Goal: Task Accomplishment & Management: Manage account settings

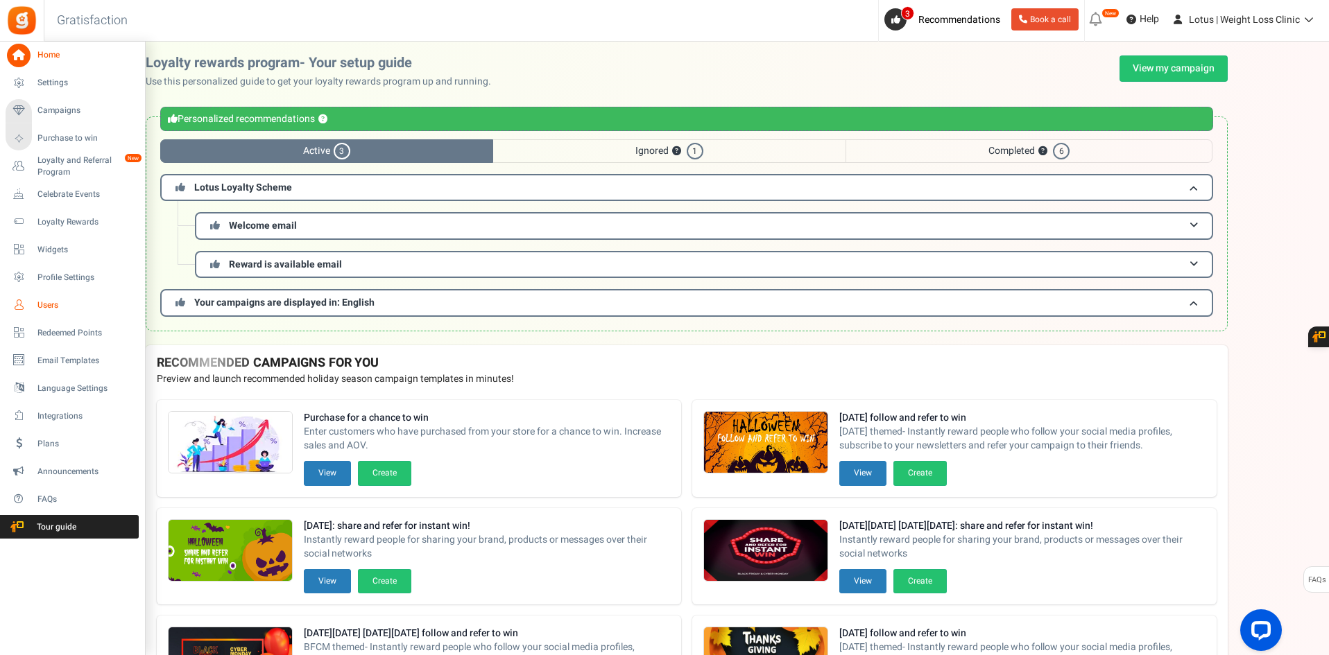
click at [53, 302] on span "Users" at bounding box center [85, 306] width 97 height 12
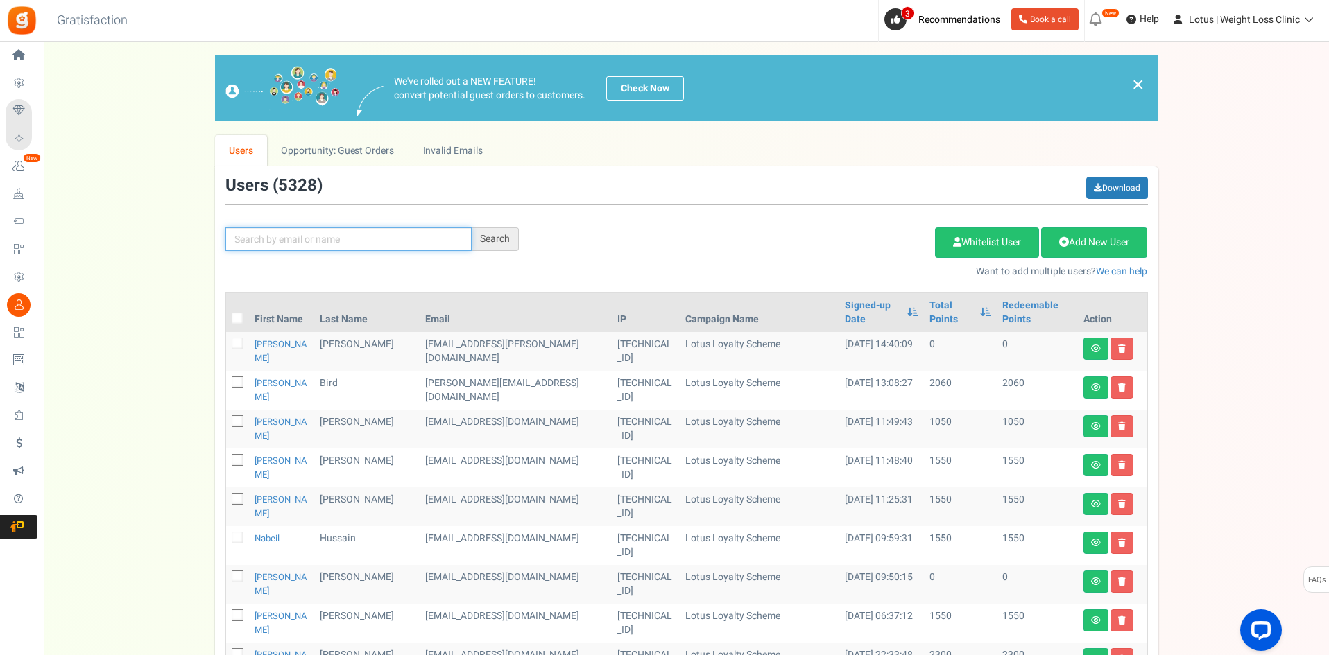
click at [372, 237] on input "text" at bounding box center [348, 239] width 246 height 24
paste input "[EMAIL_ADDRESS][DOMAIN_NAME]"
type input "[EMAIL_ADDRESS][DOMAIN_NAME]"
click at [492, 236] on div "Search" at bounding box center [495, 239] width 47 height 24
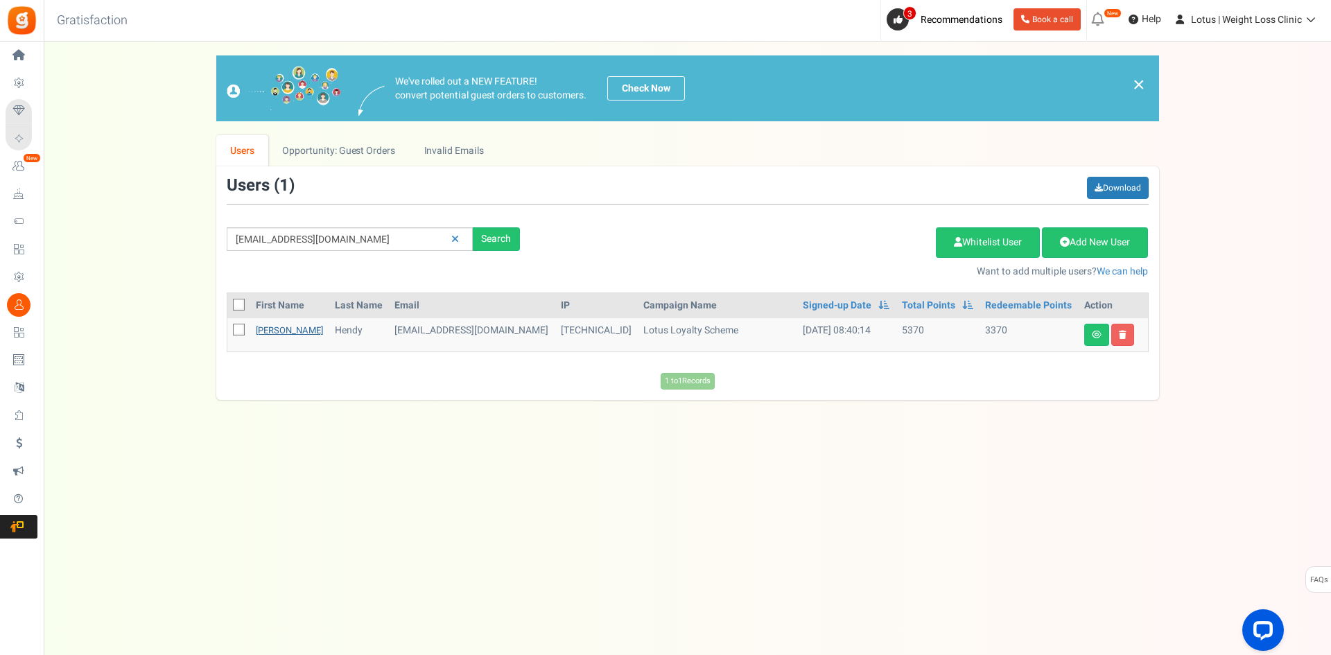
click at [265, 327] on link "[PERSON_NAME]" at bounding box center [289, 330] width 67 height 13
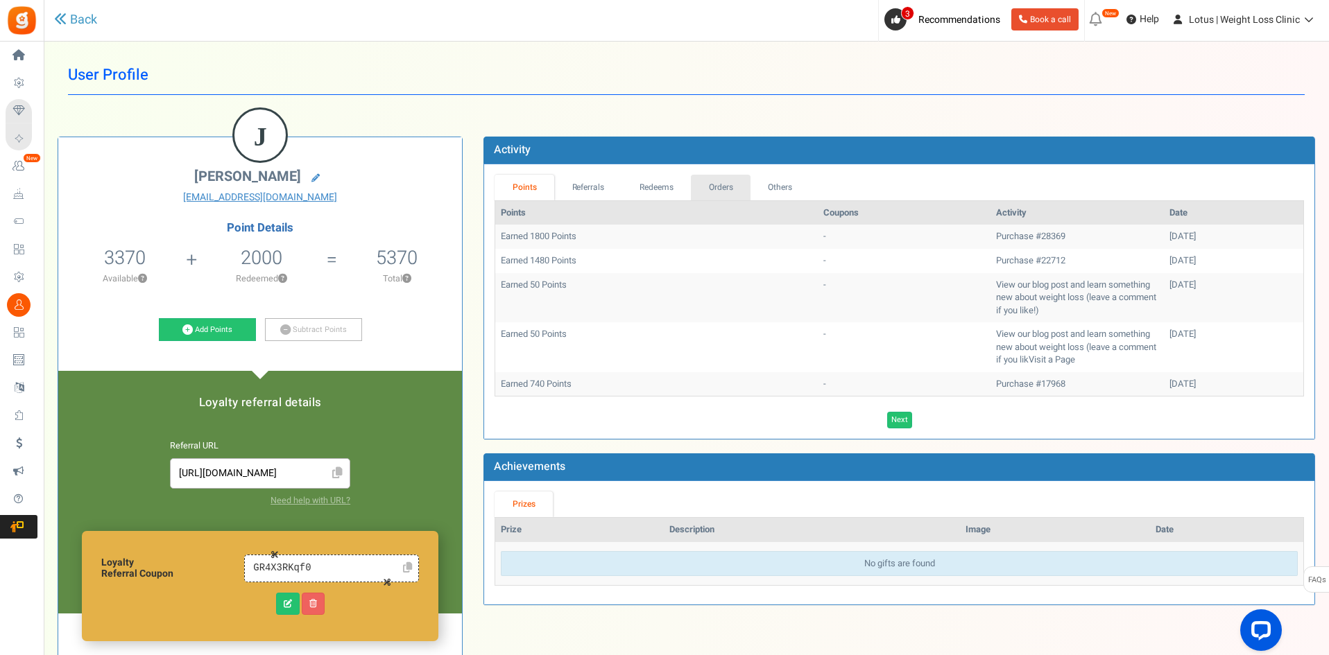
click at [715, 181] on link "Orders" at bounding box center [721, 188] width 60 height 26
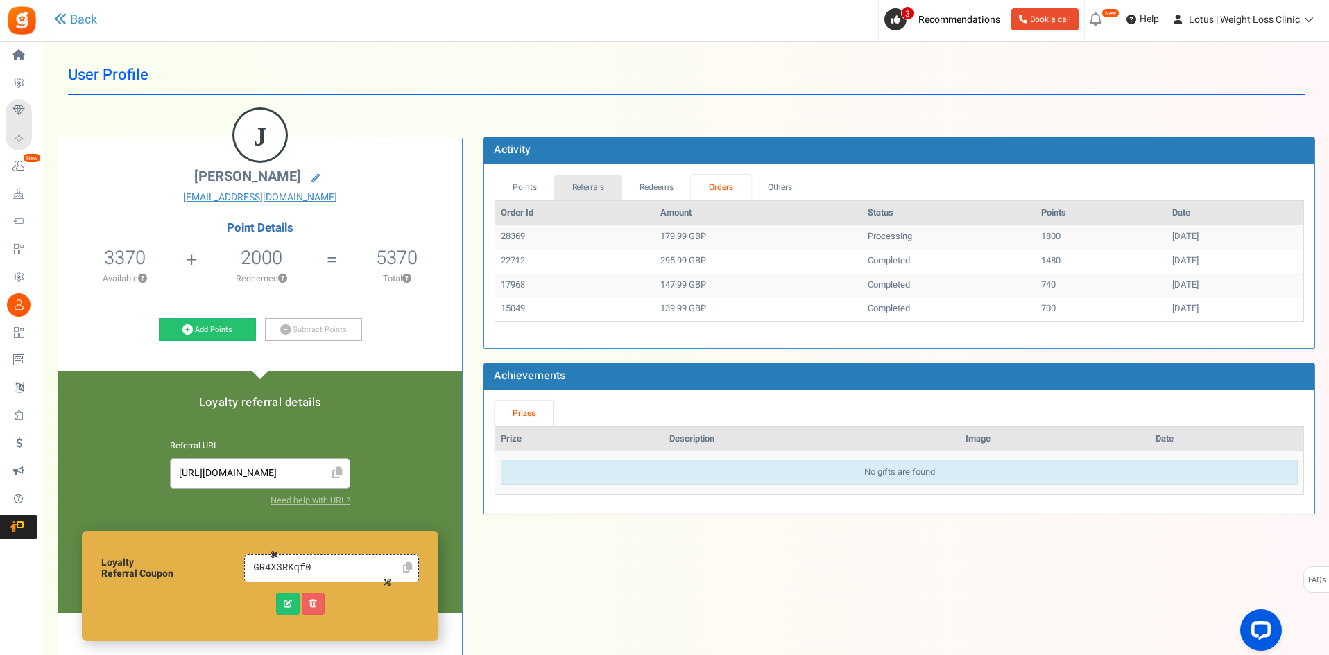
click at [588, 187] on link "Referrals" at bounding box center [588, 188] width 68 height 26
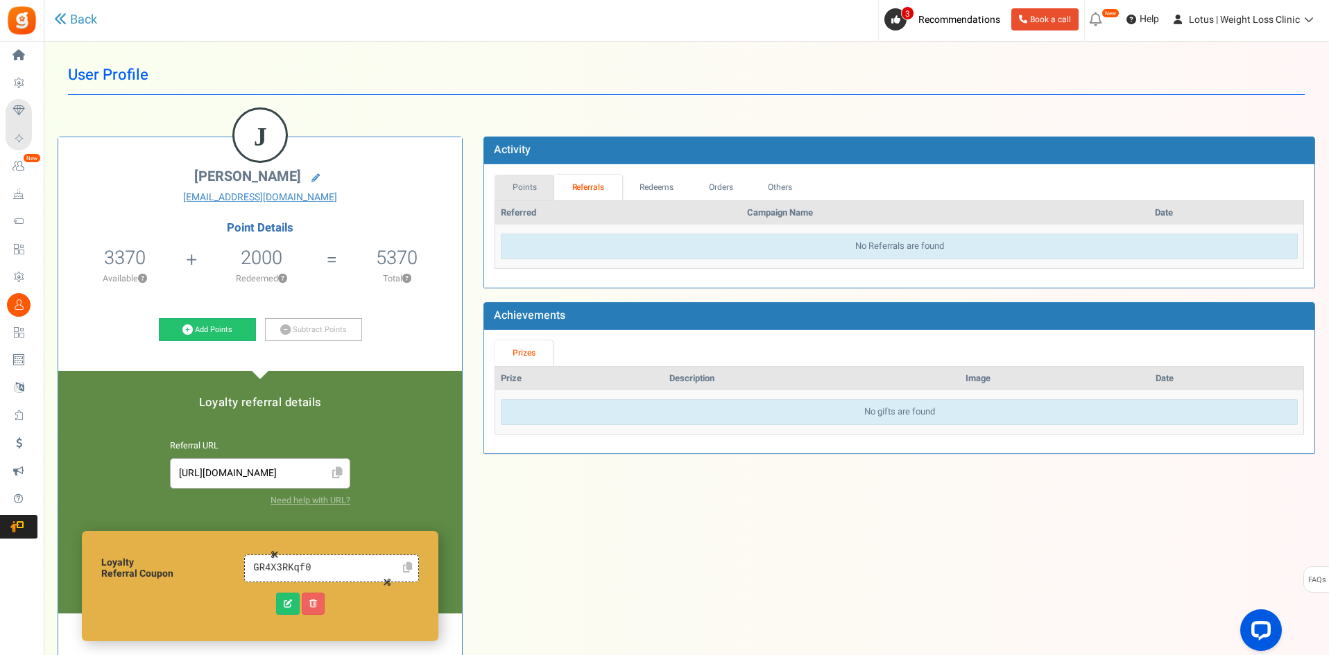
click at [516, 186] on link "Points" at bounding box center [524, 188] width 60 height 26
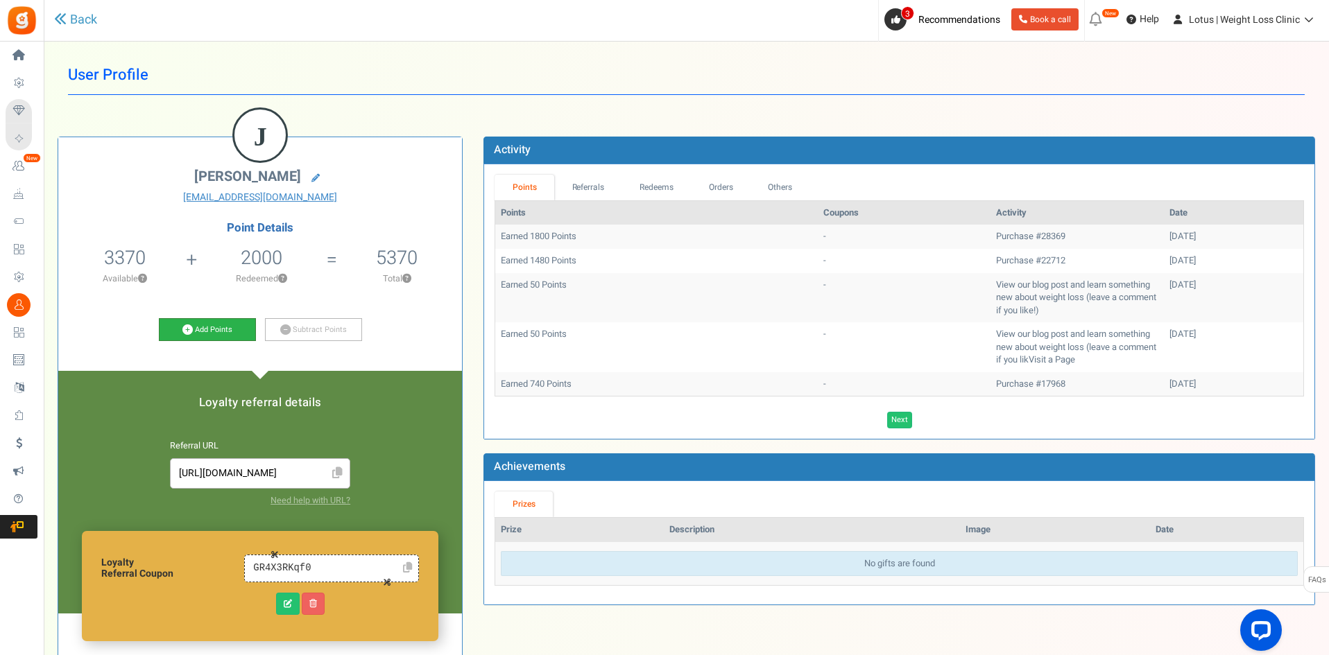
click at [201, 334] on link "Add Points" at bounding box center [207, 330] width 97 height 24
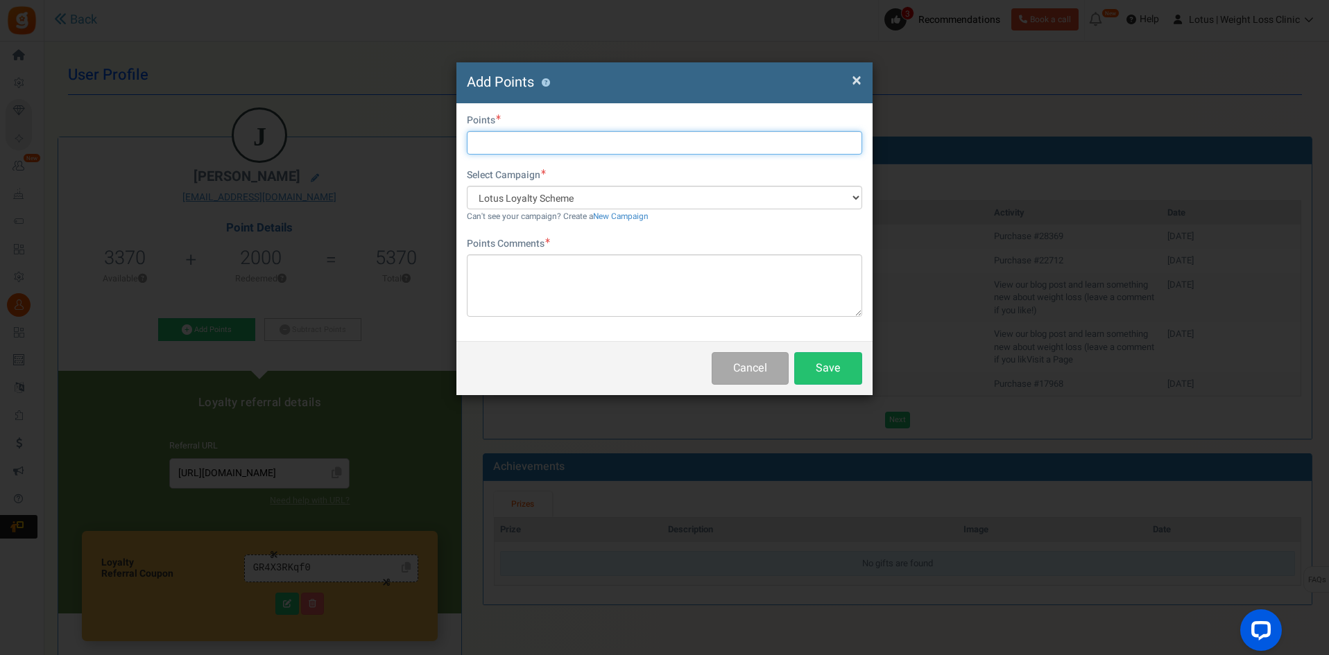
click at [522, 141] on input "text" at bounding box center [664, 143] width 395 height 24
type input "4000"
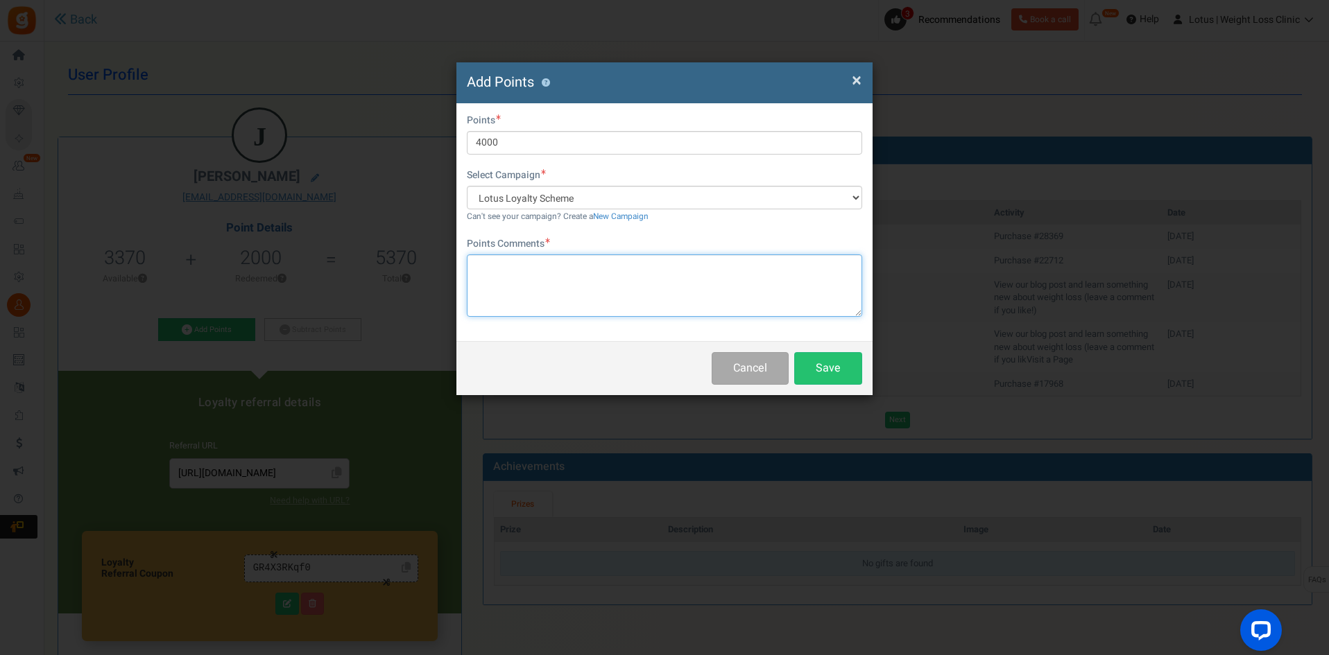
click at [467, 273] on textarea at bounding box center [664, 286] width 395 height 62
type textarea "Dose amendment"
click at [836, 367] on button "Save" at bounding box center [828, 368] width 68 height 33
click at [820, 365] on button "Save" at bounding box center [828, 368] width 68 height 33
click at [585, 266] on textarea "Dose amendment" at bounding box center [664, 286] width 395 height 62
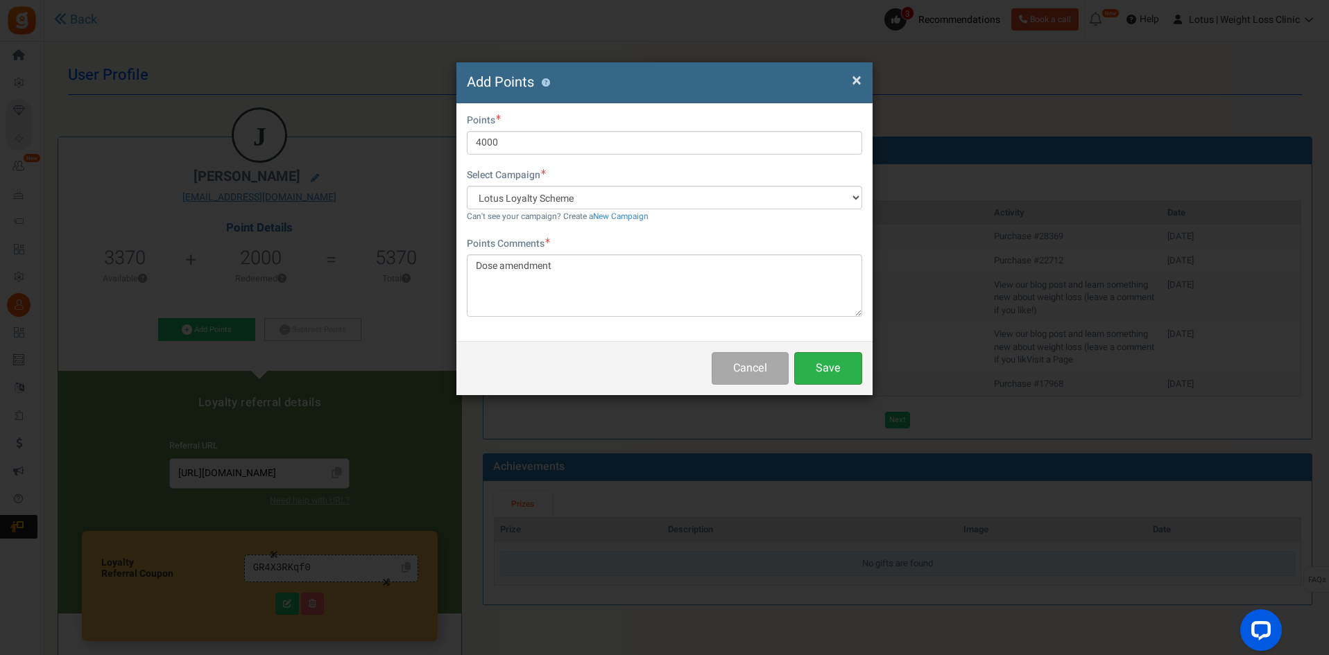
click at [825, 369] on button "Save" at bounding box center [828, 368] width 68 height 33
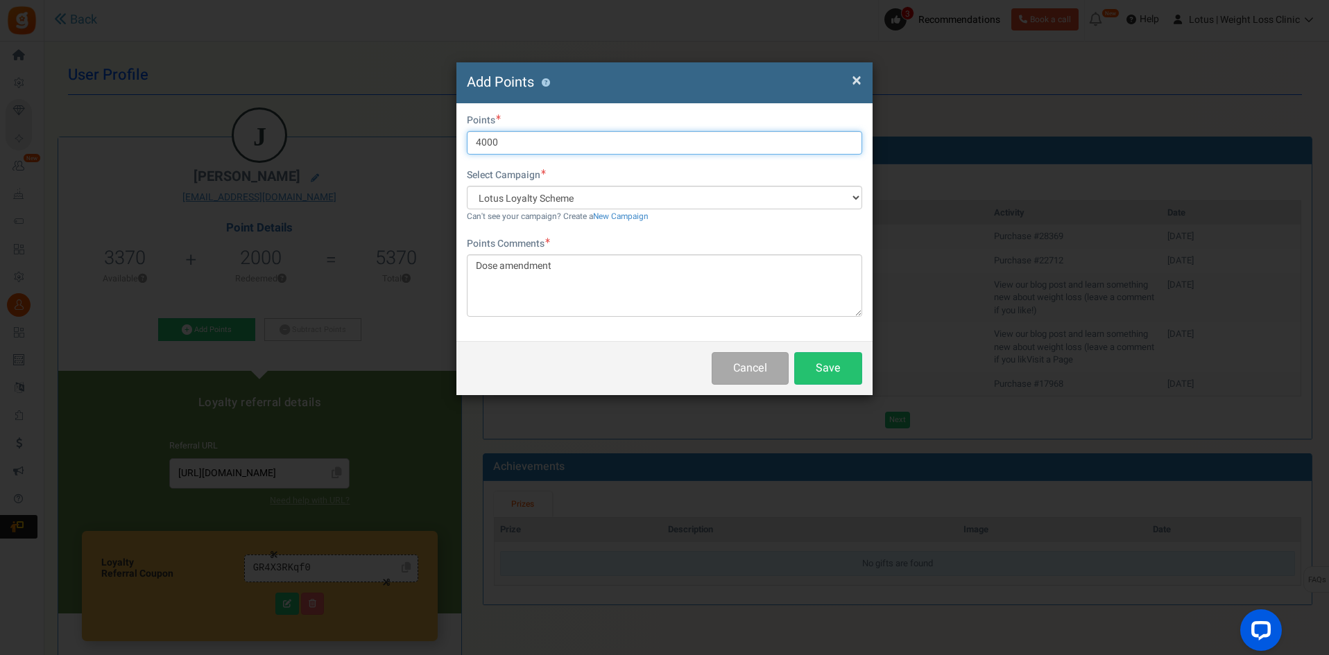
click at [505, 143] on input "4000" at bounding box center [664, 143] width 395 height 24
type input "4000"
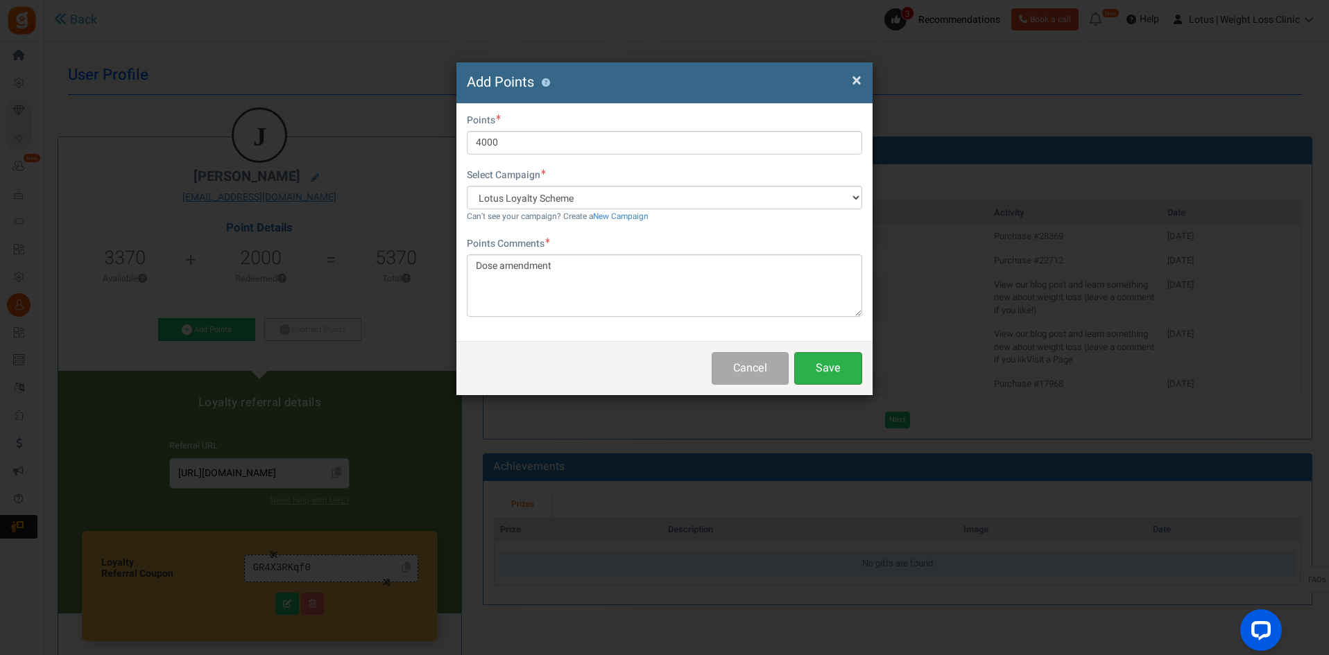
click at [840, 365] on button "Save" at bounding box center [828, 368] width 68 height 33
click at [860, 77] on span "×" at bounding box center [857, 80] width 10 height 26
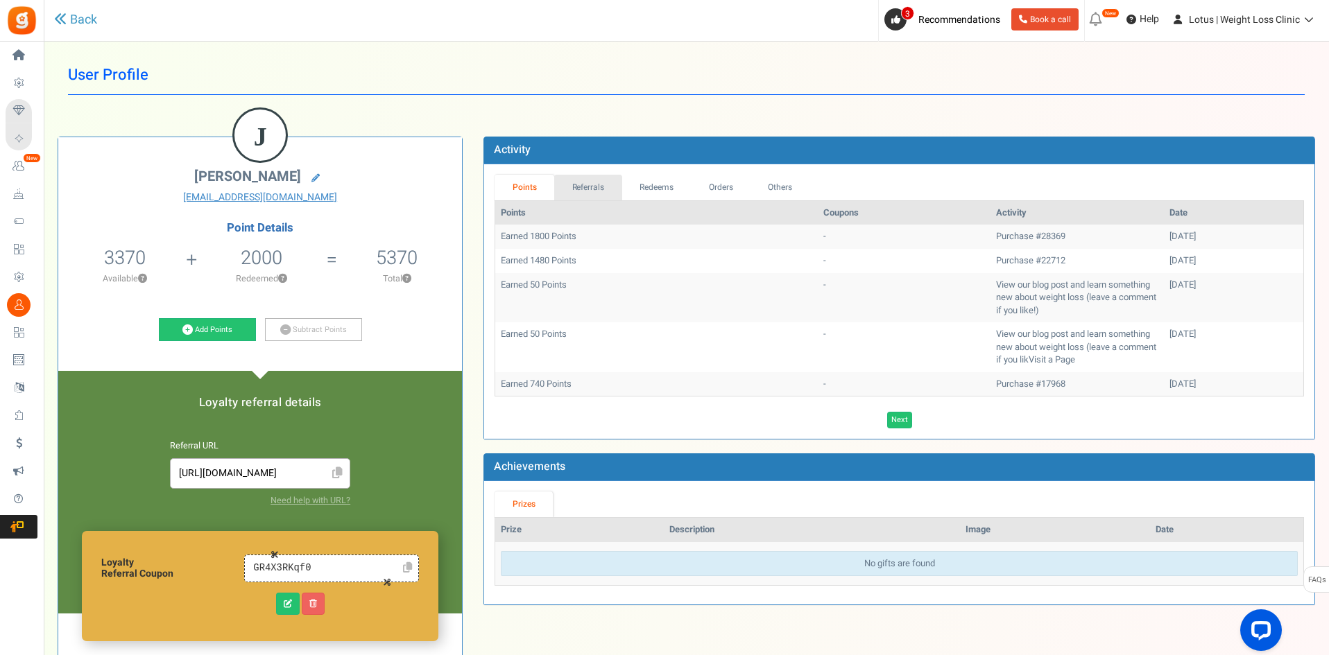
click at [577, 185] on link "Referrals" at bounding box center [588, 188] width 68 height 26
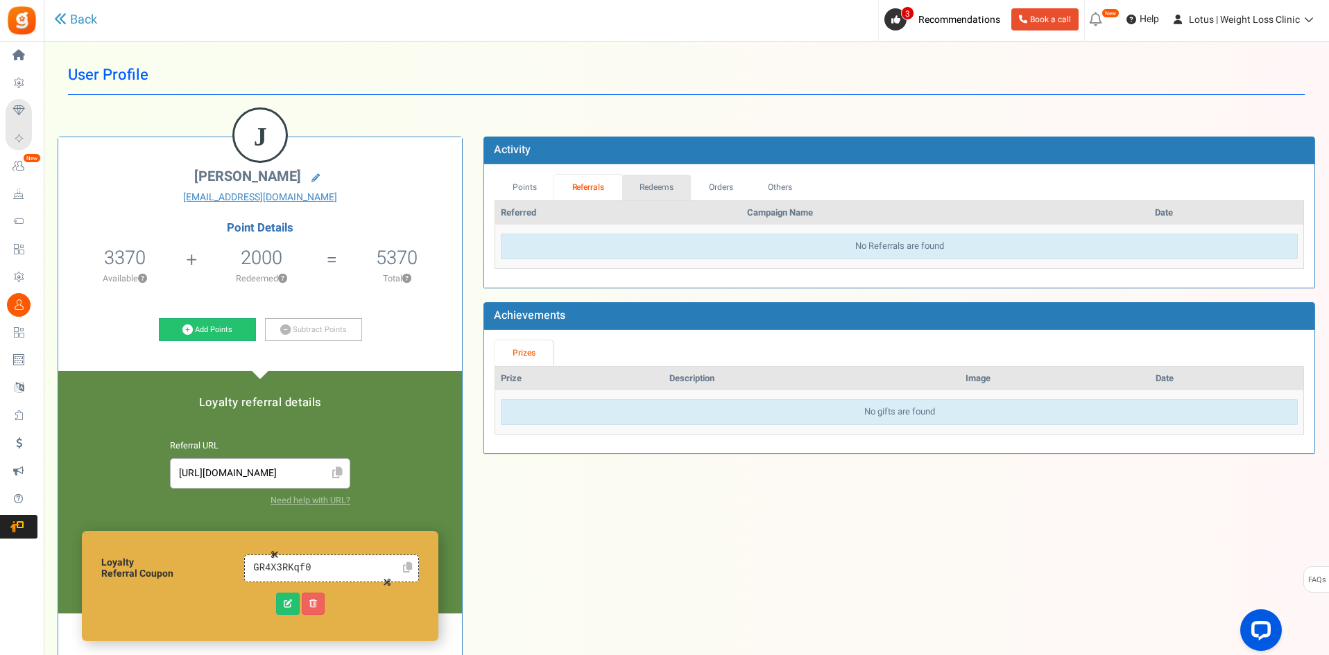
click at [644, 181] on link "Redeems" at bounding box center [656, 188] width 69 height 26
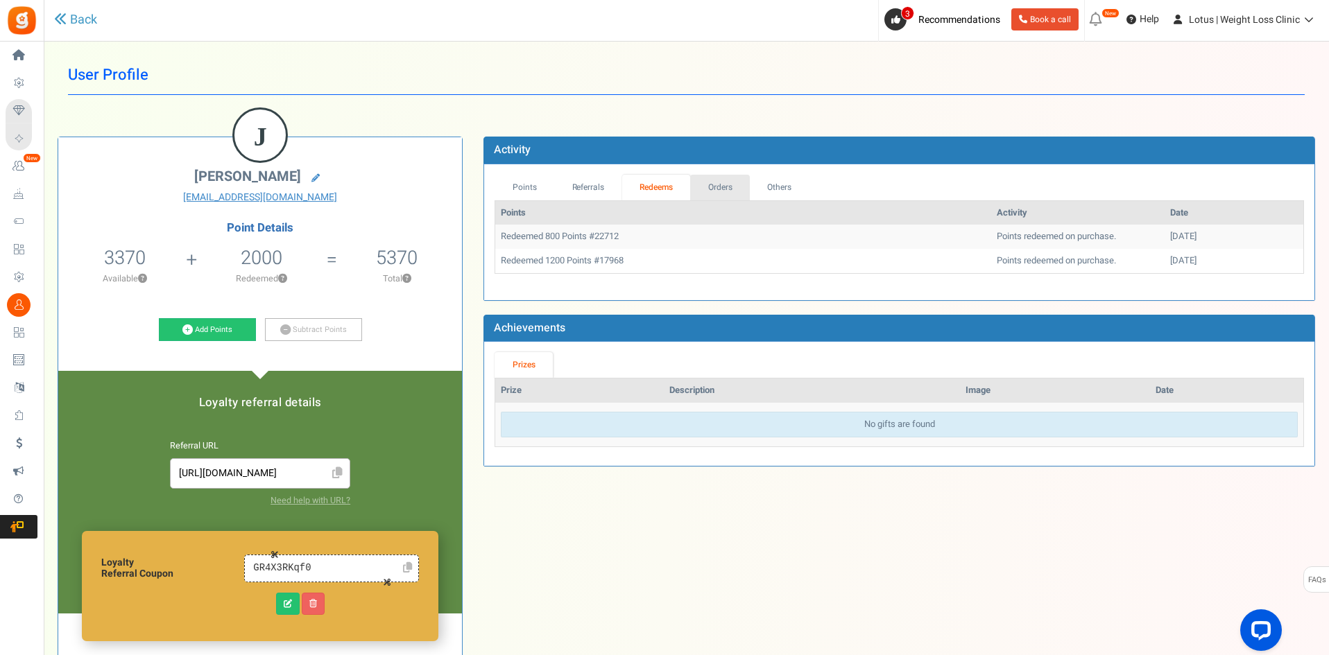
click at [728, 185] on link "Orders" at bounding box center [720, 188] width 60 height 26
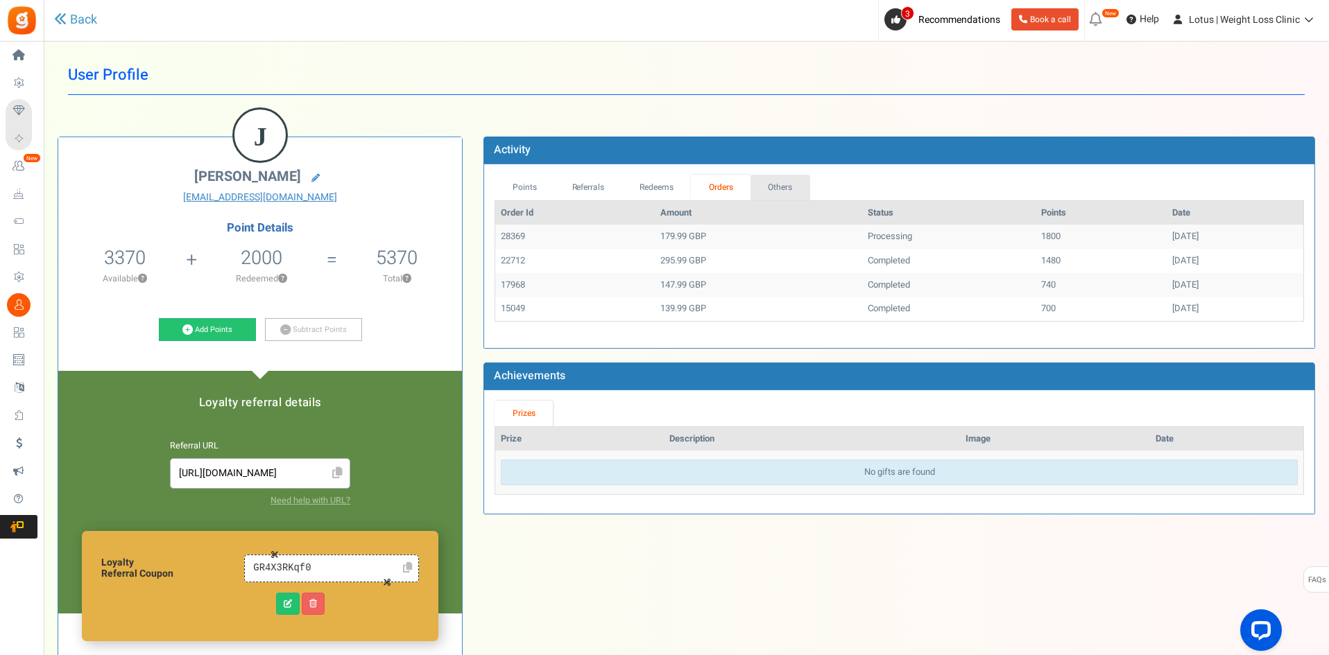
click at [775, 184] on link "Others" at bounding box center [780, 188] width 60 height 26
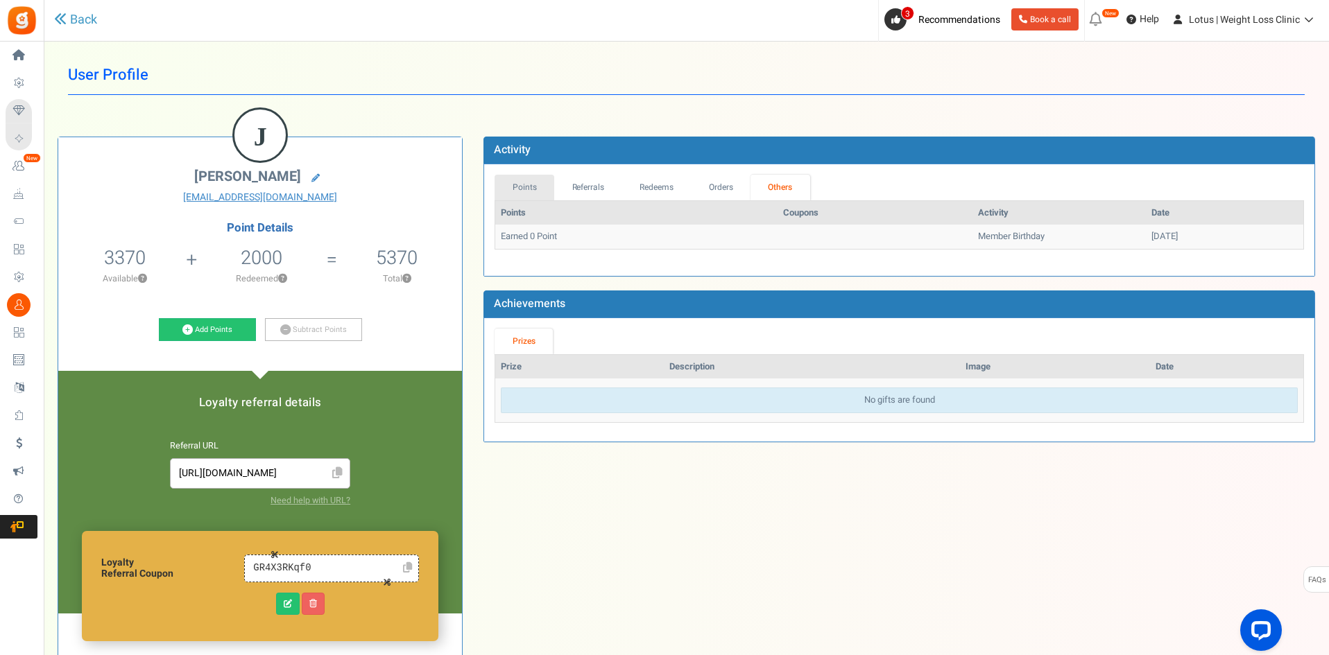
click at [533, 187] on link "Points" at bounding box center [524, 188] width 60 height 26
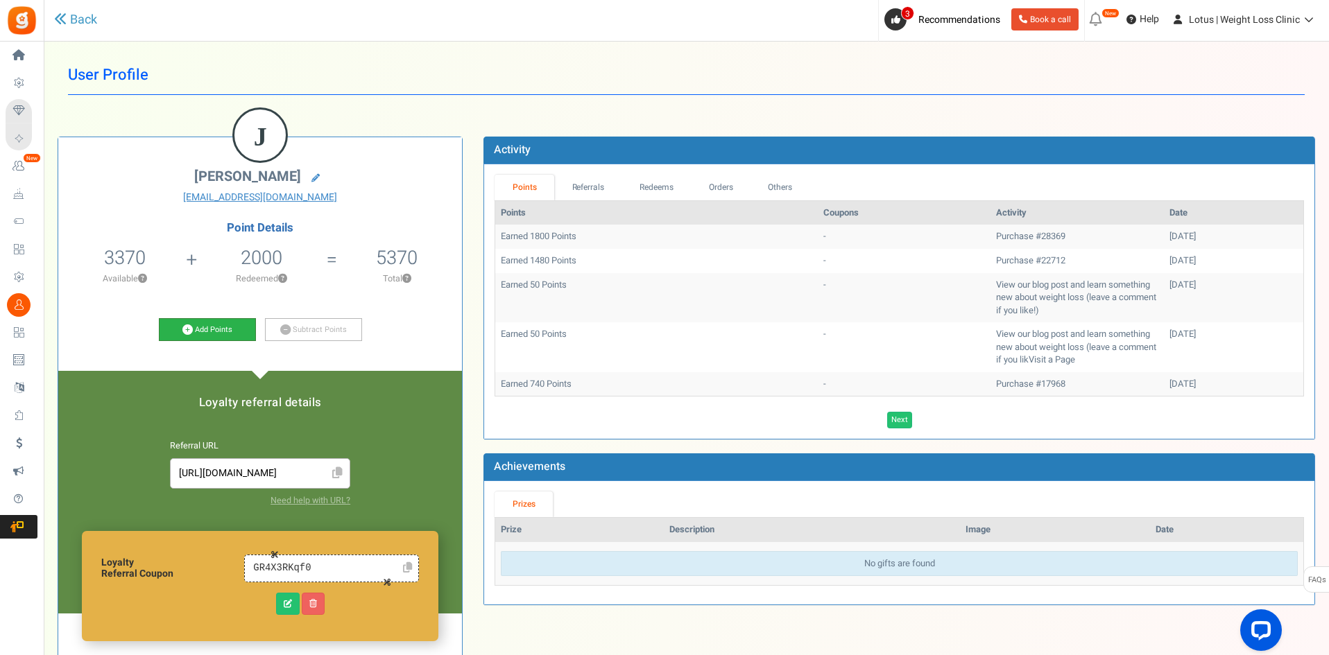
click at [202, 327] on link "Add Points" at bounding box center [207, 330] width 97 height 24
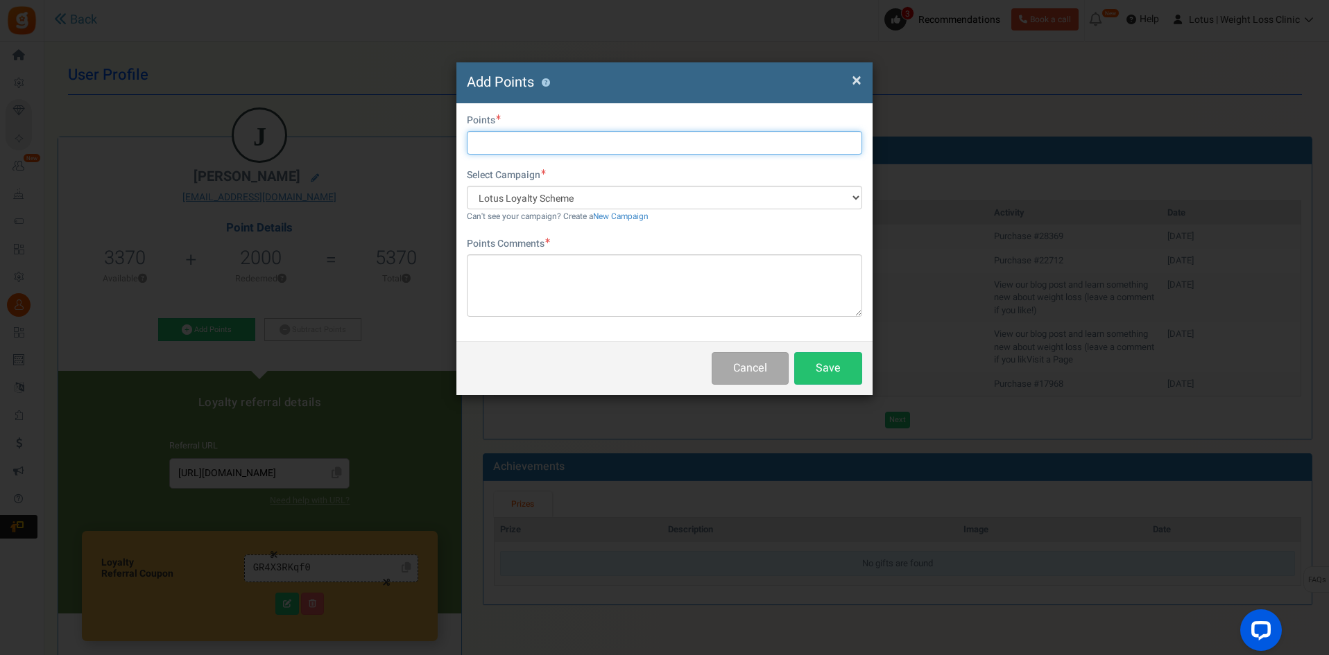
click at [489, 135] on input "text" at bounding box center [664, 143] width 395 height 24
type input "4000"
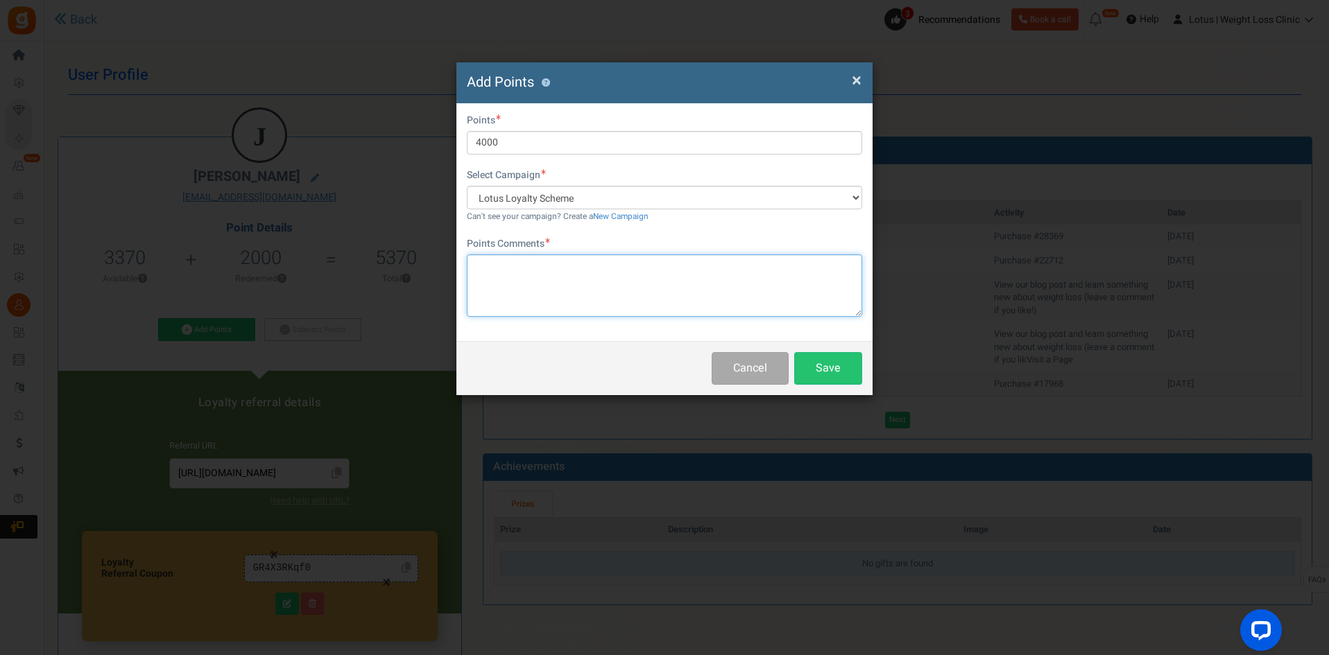
click at [524, 274] on textarea at bounding box center [664, 286] width 395 height 62
type textarea "Dose amendment"
click at [816, 370] on button "Save" at bounding box center [828, 368] width 68 height 33
click at [739, 364] on button "Cancel" at bounding box center [750, 368] width 77 height 33
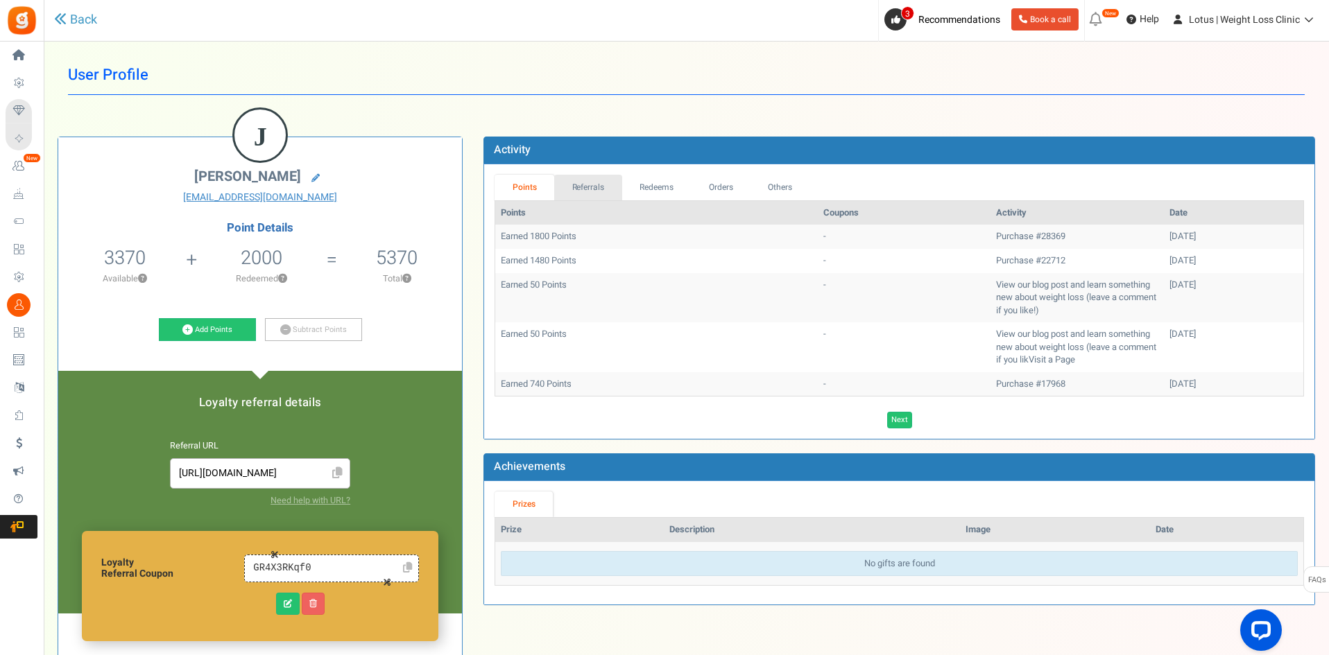
click at [565, 184] on link "Referrals" at bounding box center [588, 188] width 68 height 26
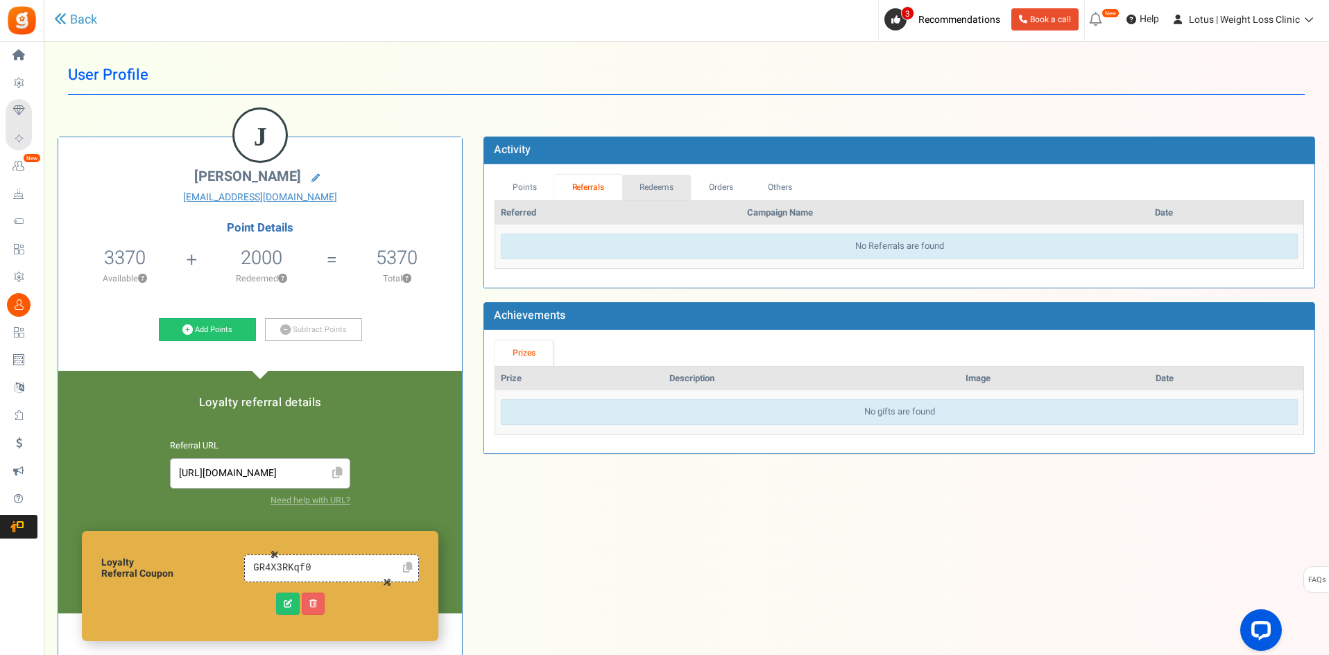
click at [650, 186] on link "Redeems" at bounding box center [656, 188] width 69 height 26
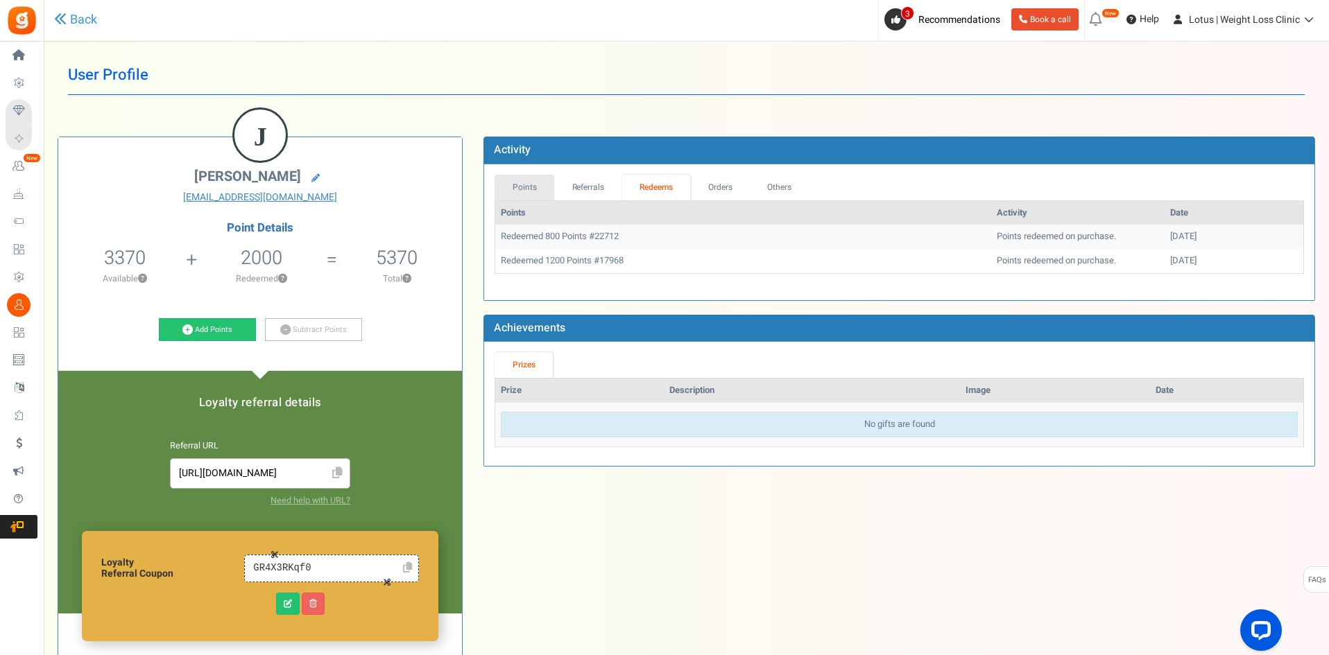
click at [536, 191] on link "Points" at bounding box center [524, 188] width 60 height 26
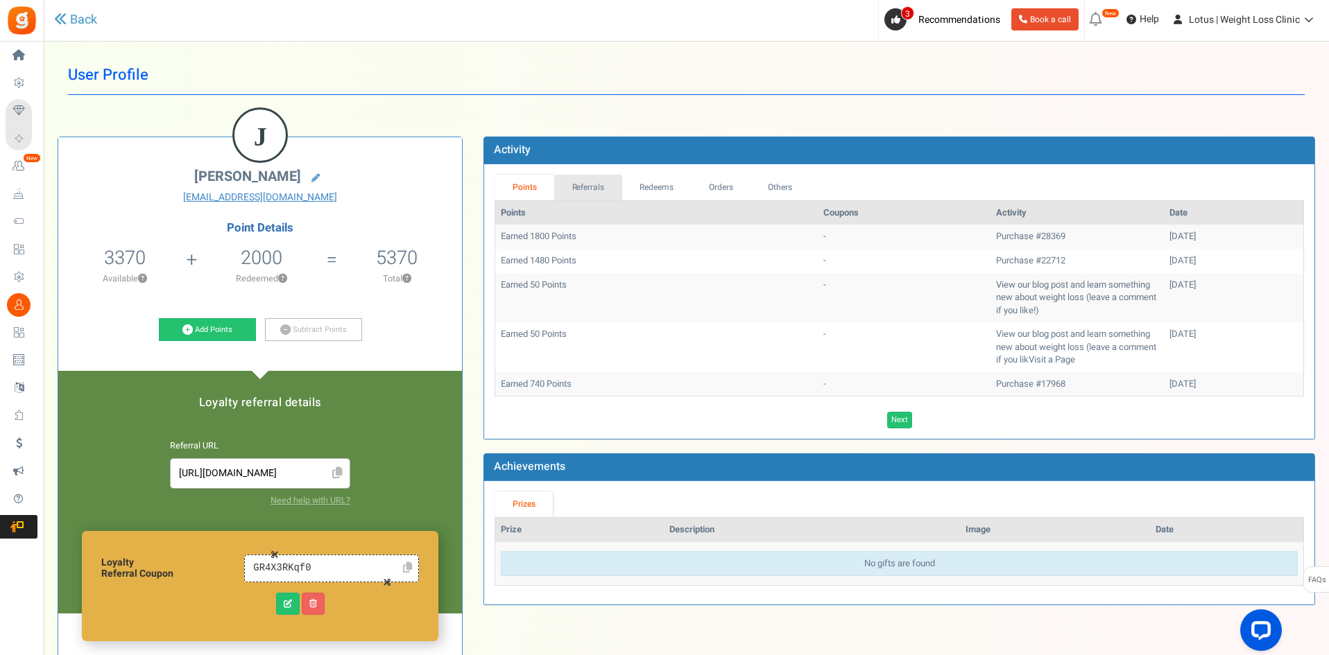
click at [591, 177] on link "Referrals" at bounding box center [588, 188] width 68 height 26
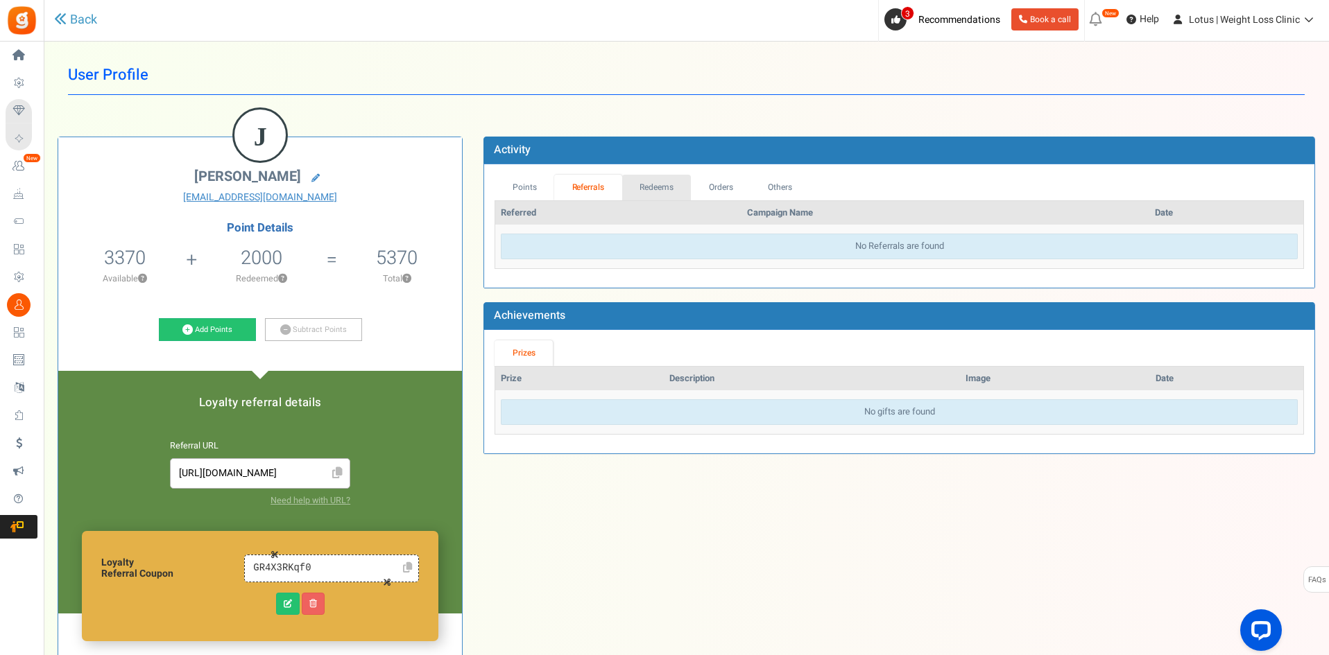
click at [660, 186] on link "Redeems" at bounding box center [656, 188] width 69 height 26
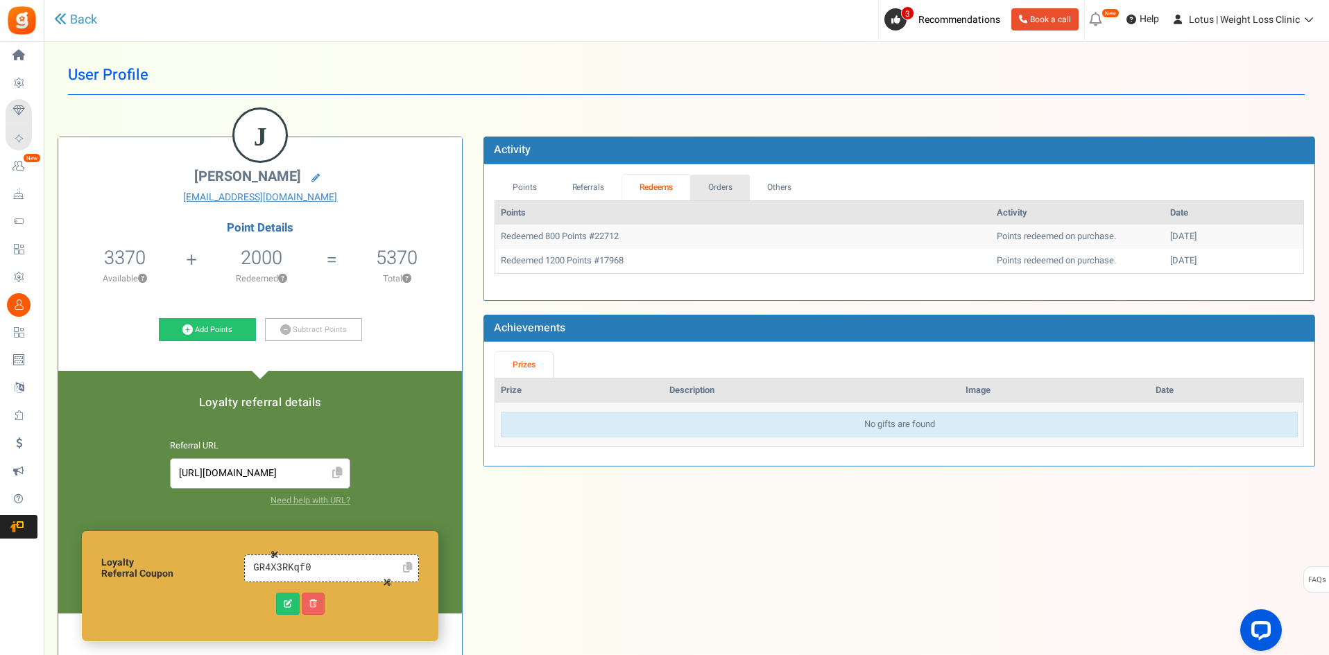
click at [716, 183] on link "Orders" at bounding box center [720, 188] width 60 height 26
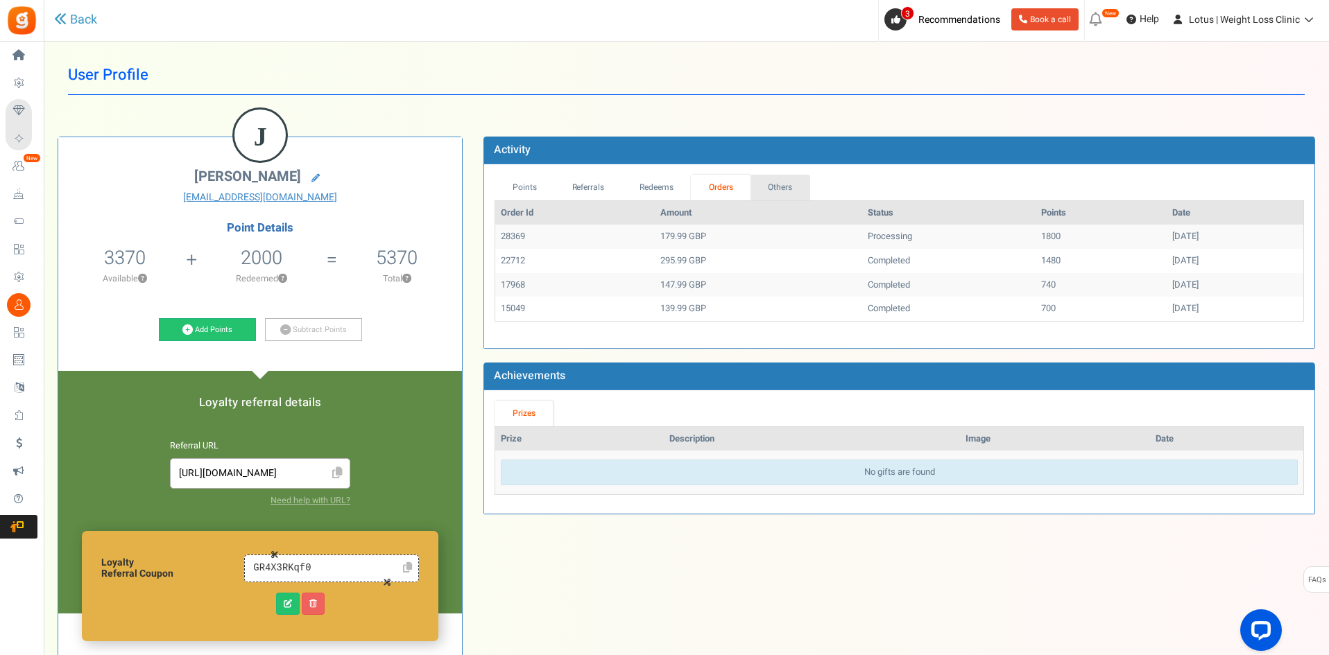
click at [782, 183] on link "Others" at bounding box center [780, 188] width 60 height 26
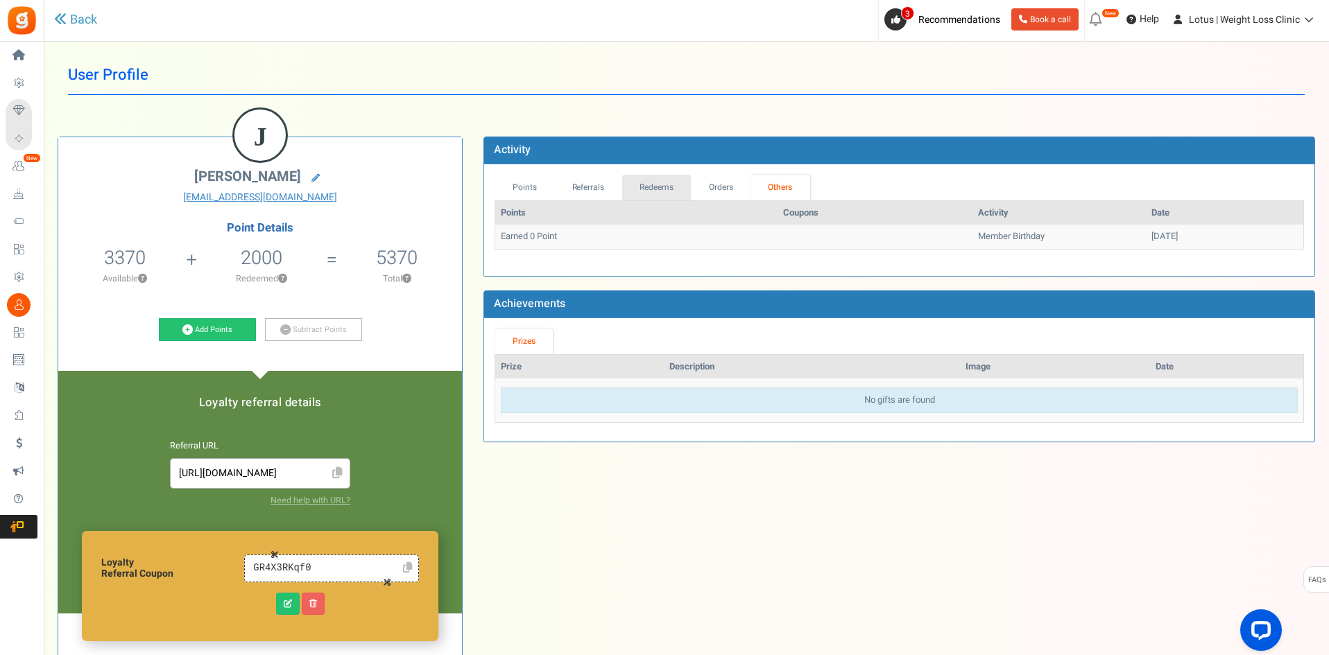
click at [640, 180] on link "Redeems" at bounding box center [656, 188] width 69 height 26
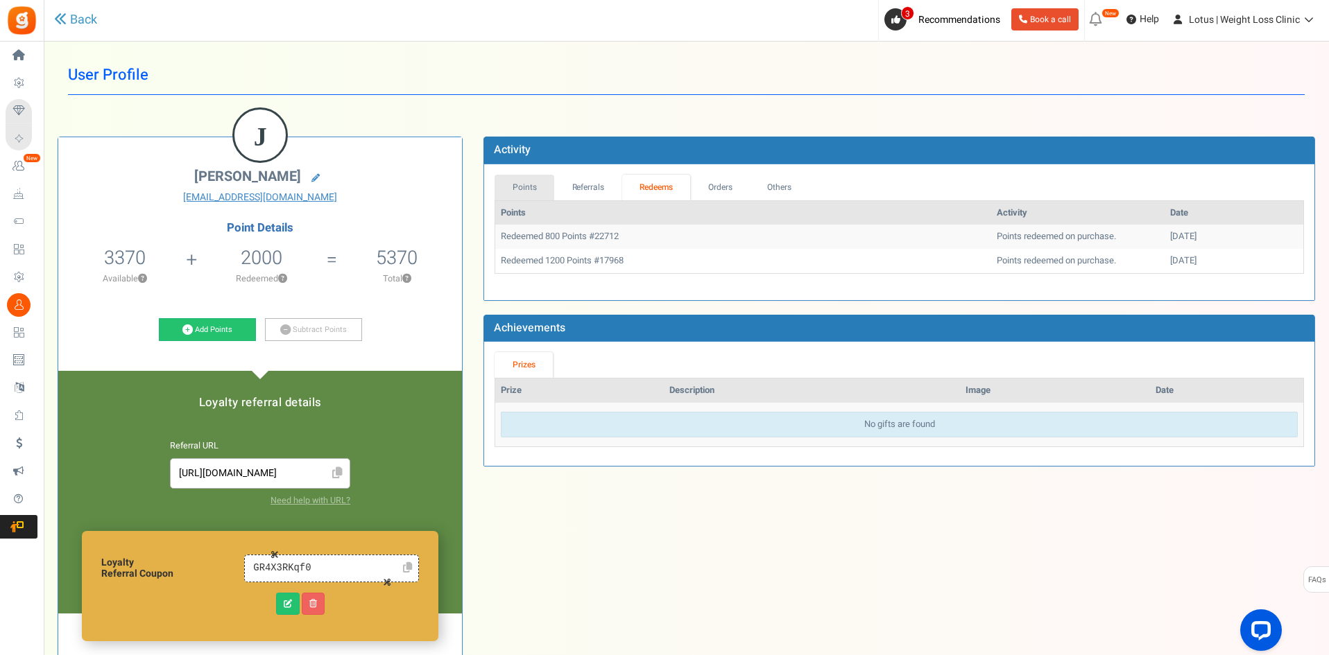
click at [521, 182] on link "Points" at bounding box center [524, 188] width 60 height 26
